Goal: Task Accomplishment & Management: Manage account settings

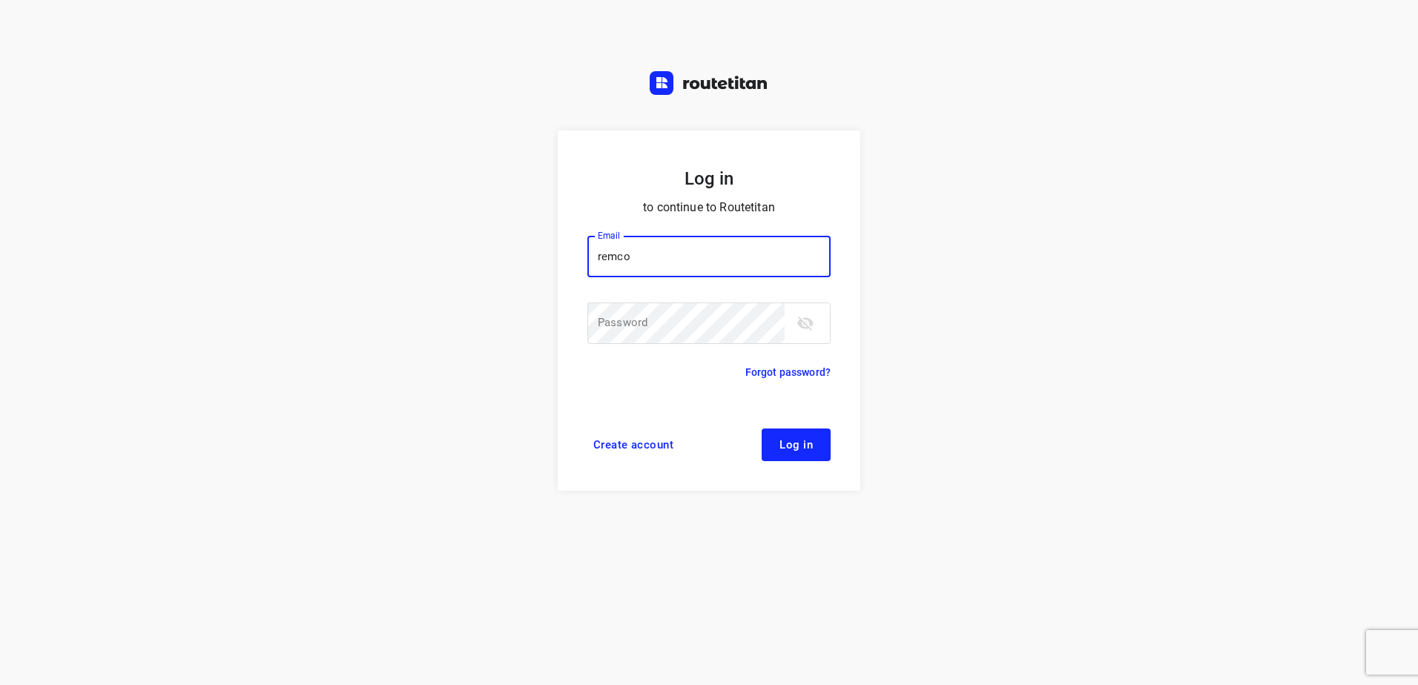
click at [747, 277] on input "remco" at bounding box center [708, 257] width 243 height 42
type input "remco@fruitopjewerk.nl"
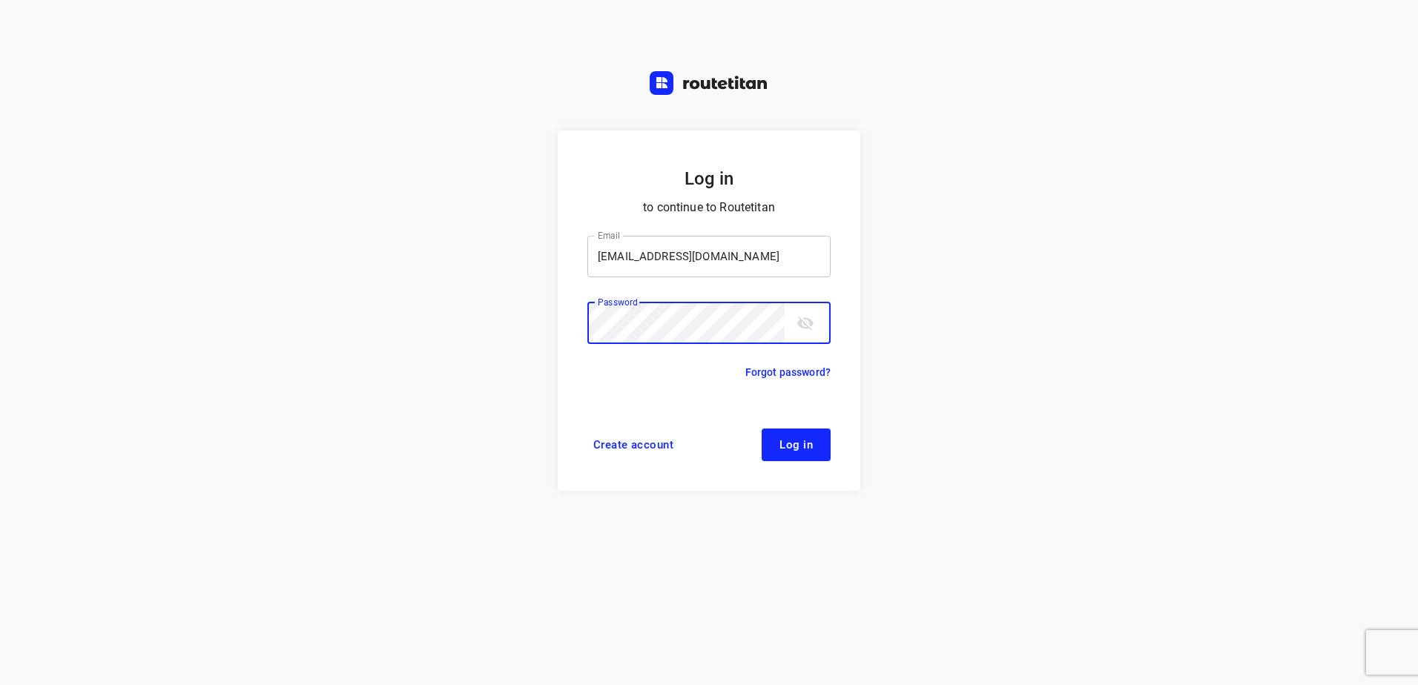
click at [761, 429] on button "Log in" at bounding box center [795, 445] width 69 height 33
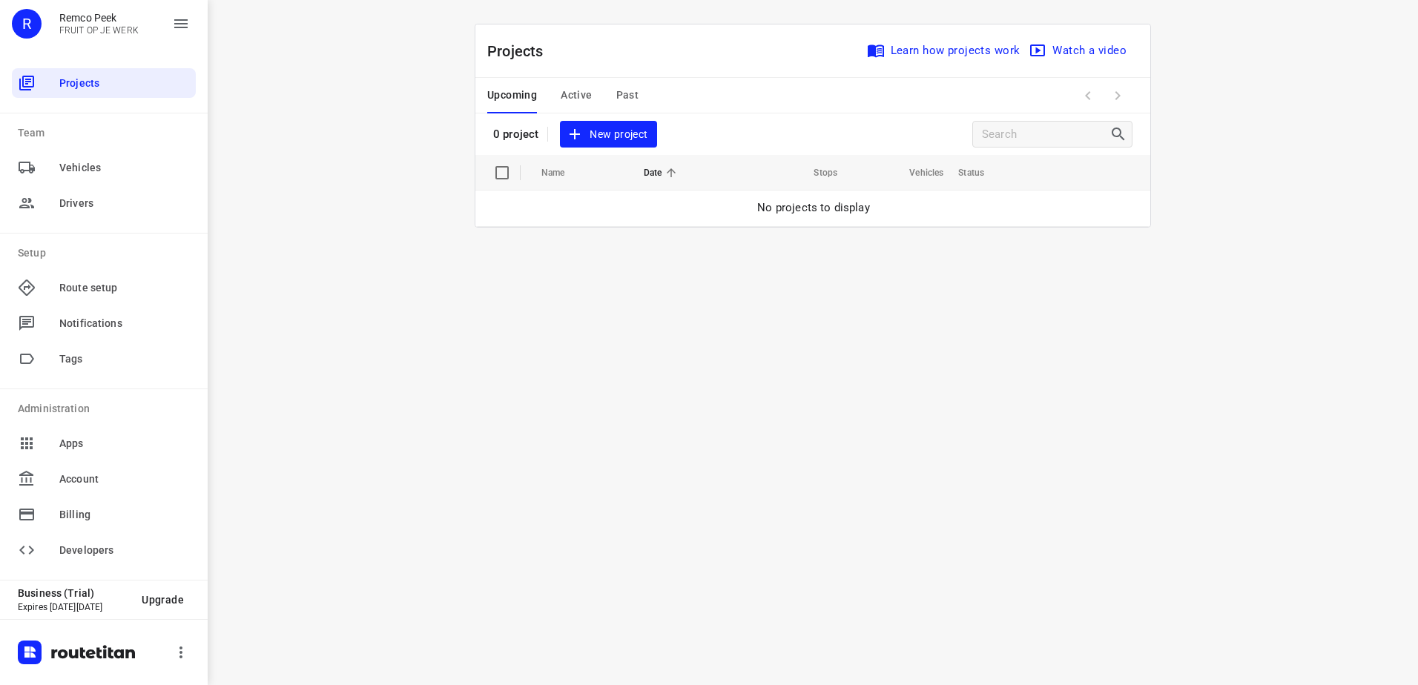
click at [563, 90] on span "Active" at bounding box center [576, 95] width 31 height 19
